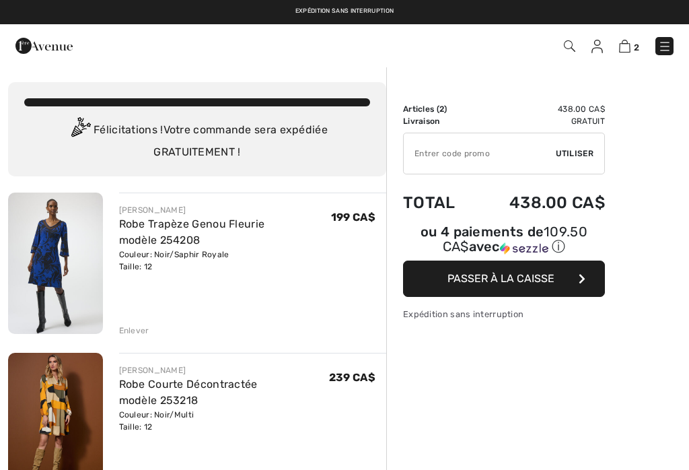
click at [211, 228] on link "Robe Trapèze Genou Fleurie modèle 254208" at bounding box center [192, 231] width 146 height 29
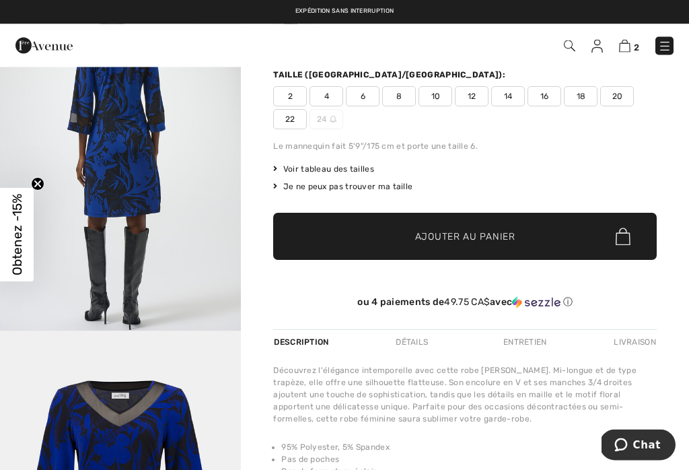
scroll to position [176, 0]
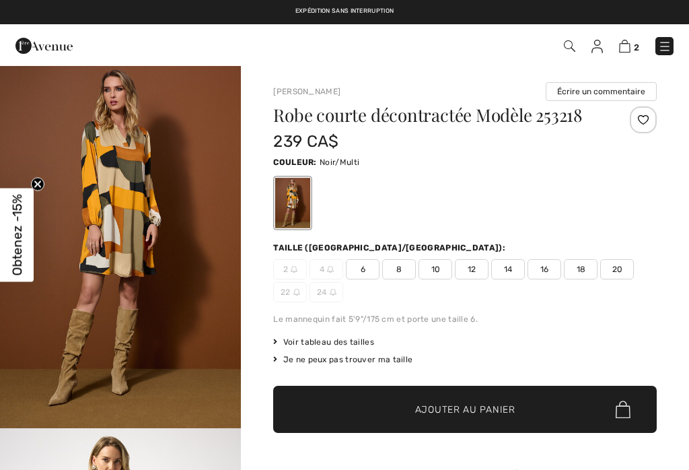
checkbox input "true"
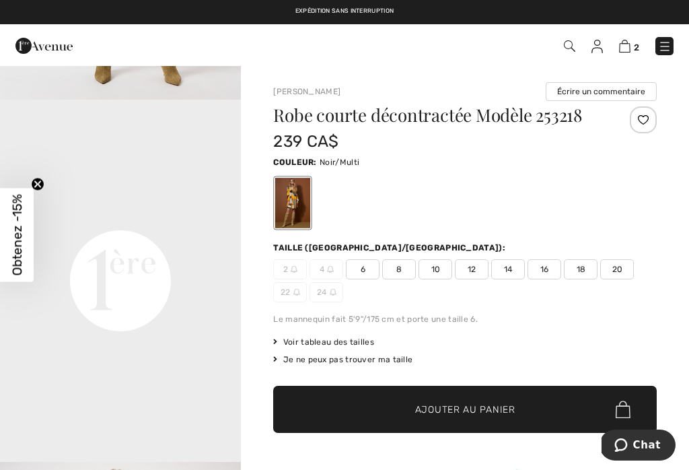
scroll to position [697, 0]
